Goal: Navigation & Orientation: Find specific page/section

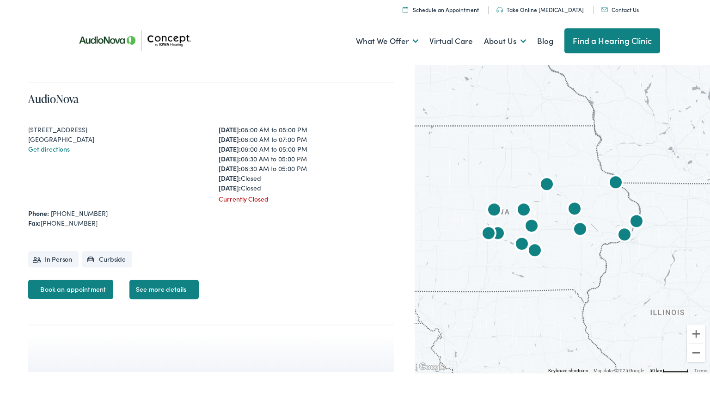
scroll to position [3337, 0]
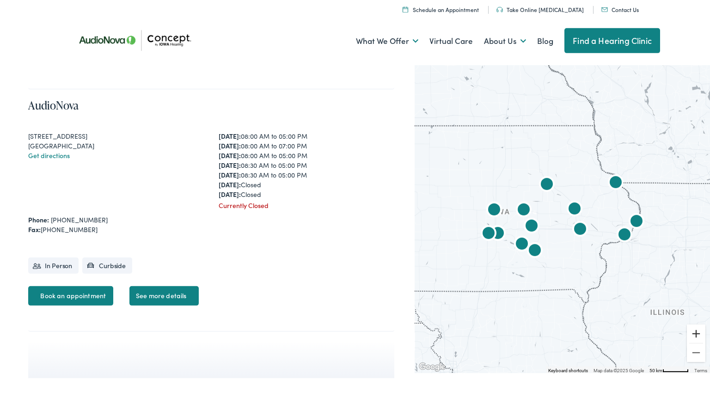
click at [694, 335] on button "Zoom in" at bounding box center [696, 333] width 18 height 18
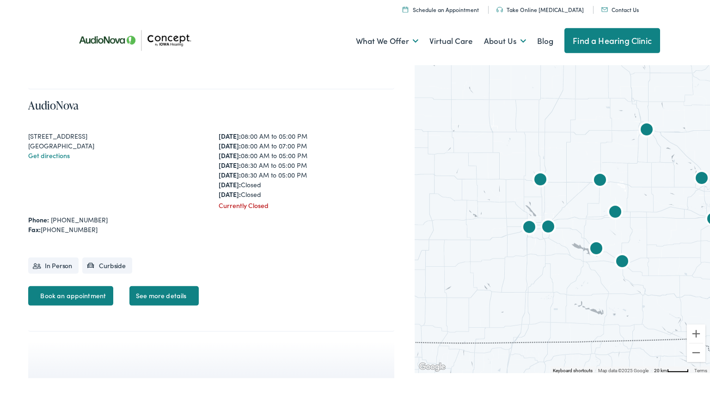
drag, startPoint x: 431, startPoint y: 297, endPoint x: 547, endPoint y: 273, distance: 118.4
click at [547, 273] on div at bounding box center [561, 217] width 295 height 310
click at [525, 228] on img "AudioNova" at bounding box center [529, 227] width 30 height 30
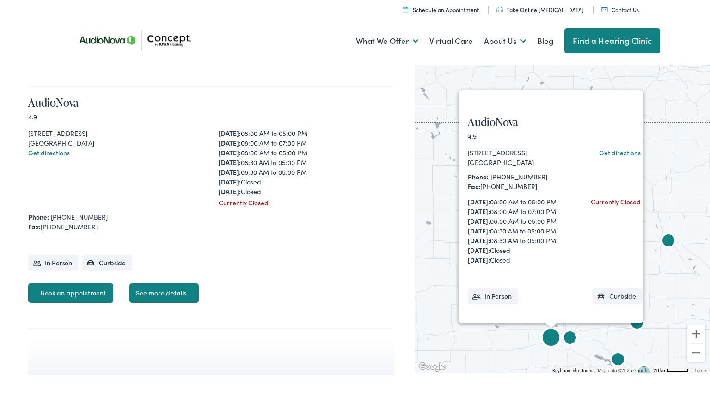
scroll to position [3341, 0]
click at [573, 338] on img "AudioNova" at bounding box center [570, 339] width 30 height 30
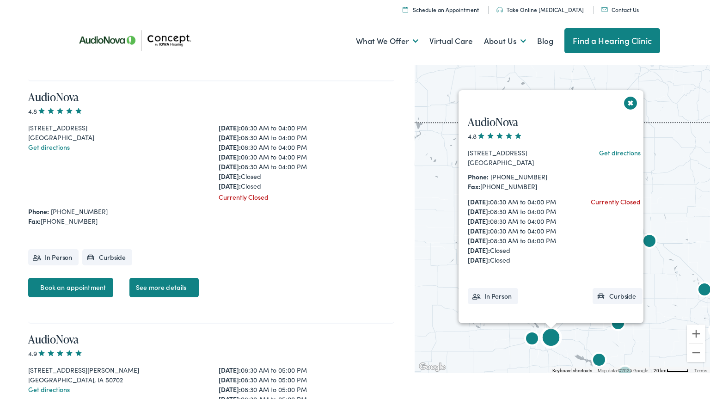
scroll to position [2857, 0]
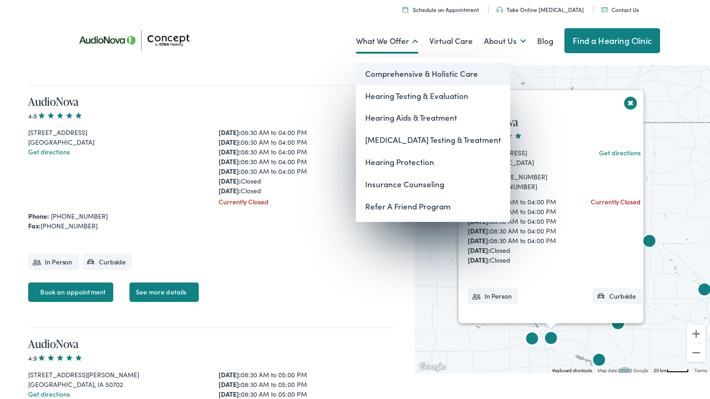
click at [395, 73] on link "Comprehensive & Holistic Care" at bounding box center [433, 74] width 154 height 22
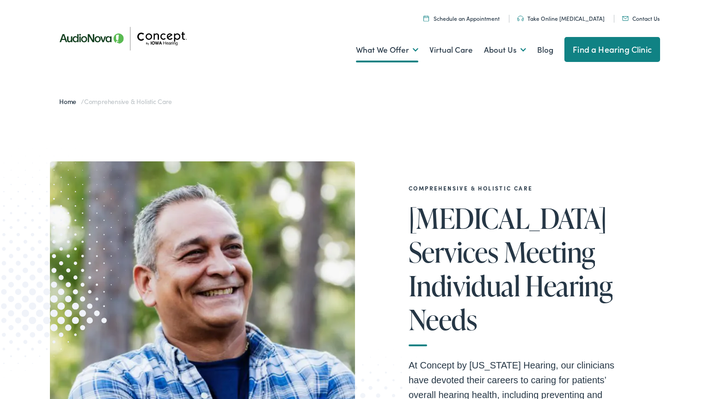
click at [261, 119] on div "Comprehensive & Holistic Care [MEDICAL_DATA] Services Meeting Individual Hearin…" at bounding box center [355, 347] width 710 height 464
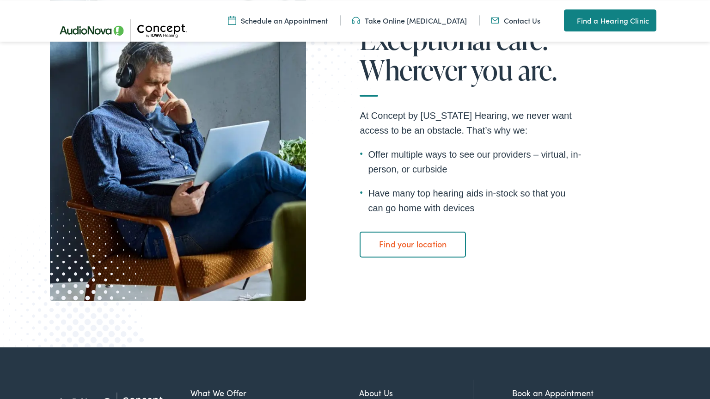
scroll to position [1610, 0]
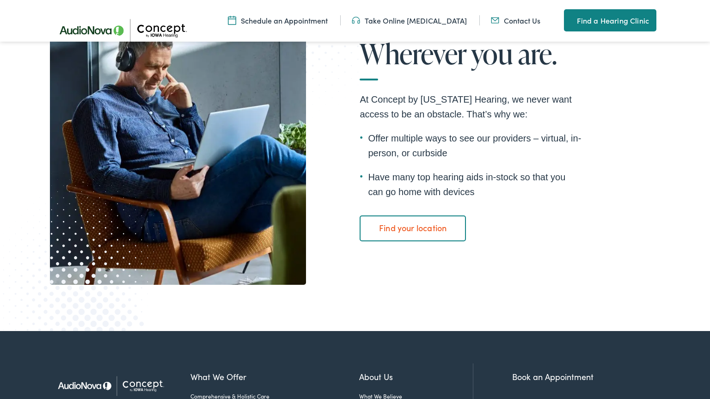
click at [655, 210] on div "Exceptional care. Wherever you are. At Concept by [US_STATE] Hearing, we never …" at bounding box center [355, 128] width 610 height 312
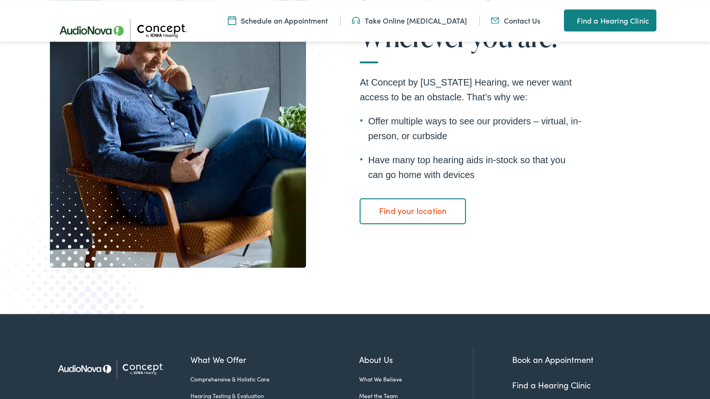
scroll to position [1538, 0]
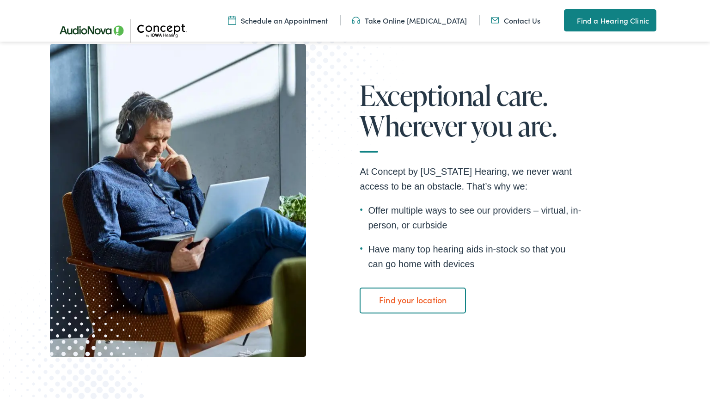
click at [644, 176] on div "Exceptional care. Wherever you are. At Concept by [US_STATE] Hearing, we never …" at bounding box center [355, 200] width 610 height 312
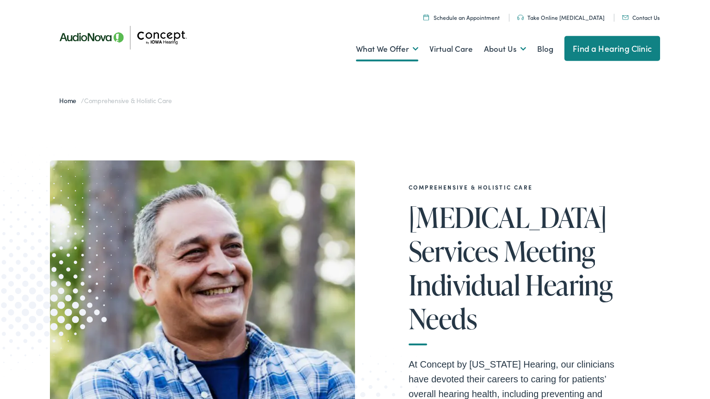
scroll to position [0, 0]
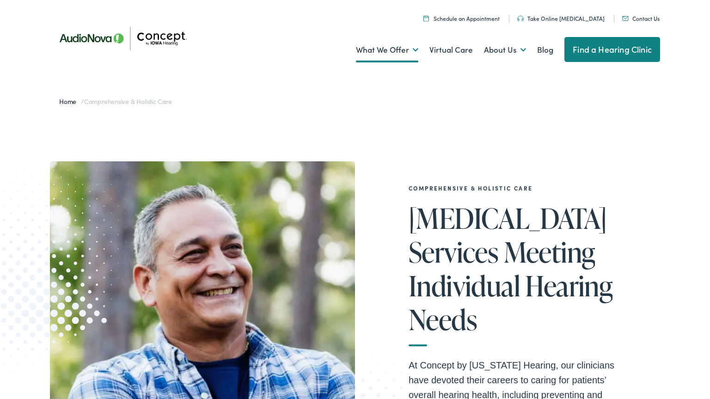
click at [284, 121] on div "Comprehensive & Holistic Care [MEDICAL_DATA] Services Meeting Individual Hearin…" at bounding box center [355, 347] width 710 height 464
